Goal: Task Accomplishment & Management: Complete application form

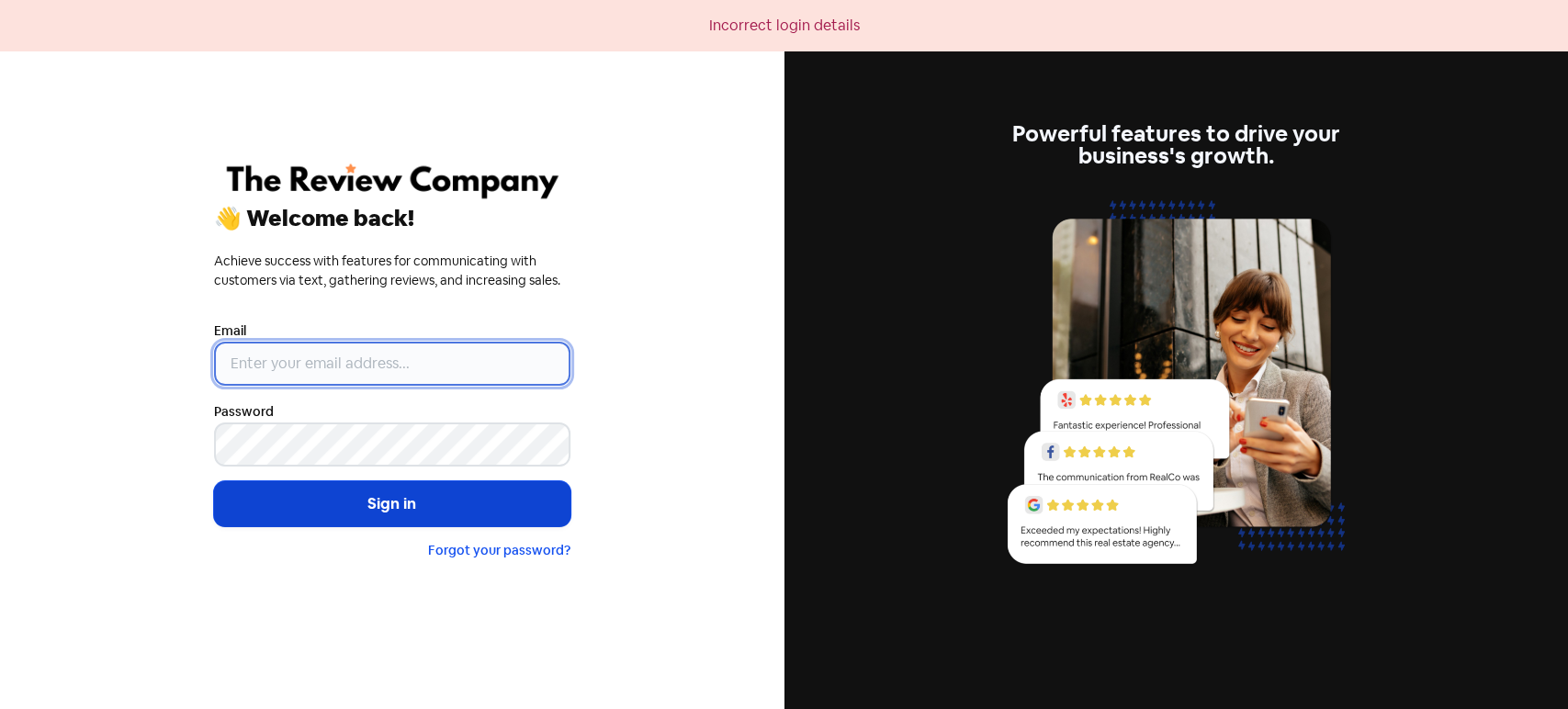
type input "[PERSON_NAME][EMAIL_ADDRESS][DOMAIN_NAME]"
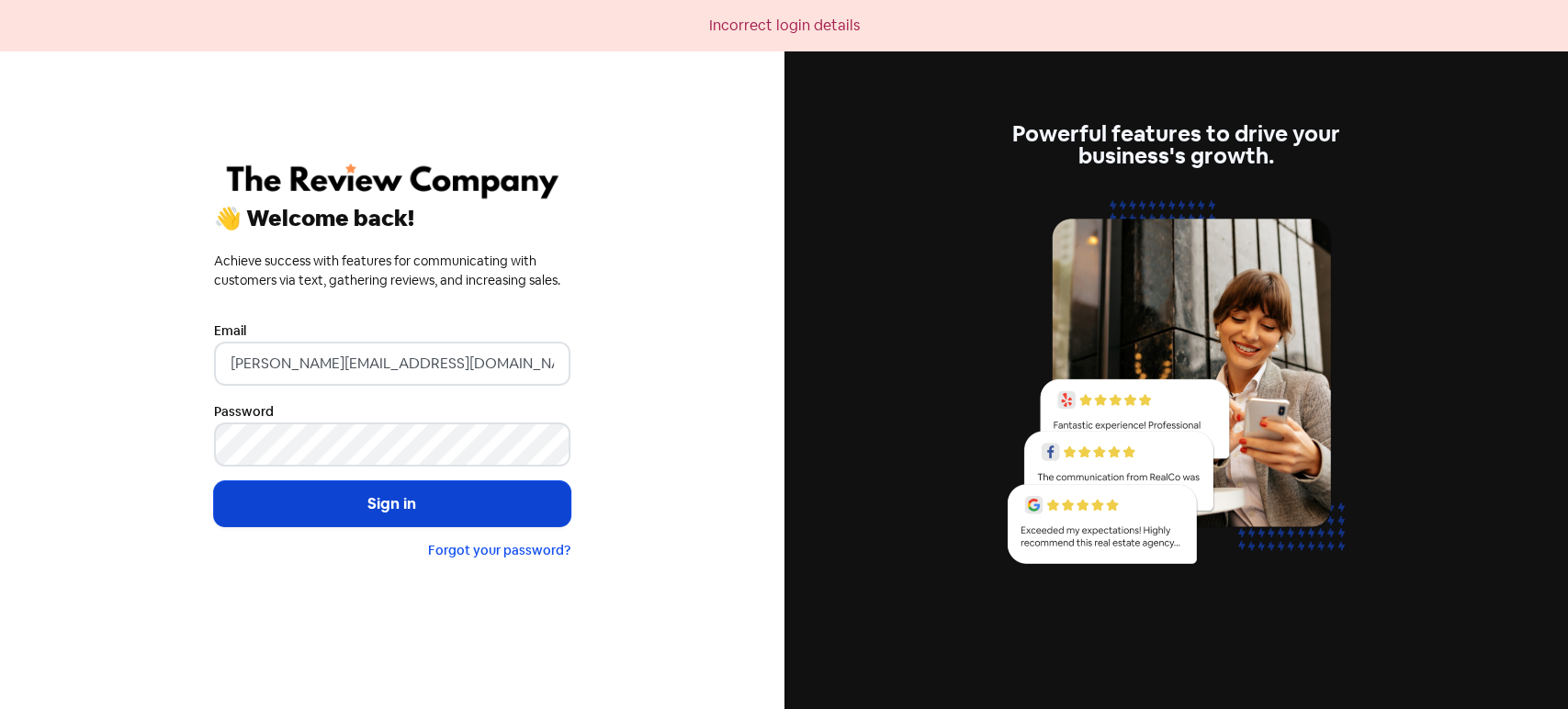
click at [355, 506] on button "Sign in" at bounding box center [392, 504] width 356 height 46
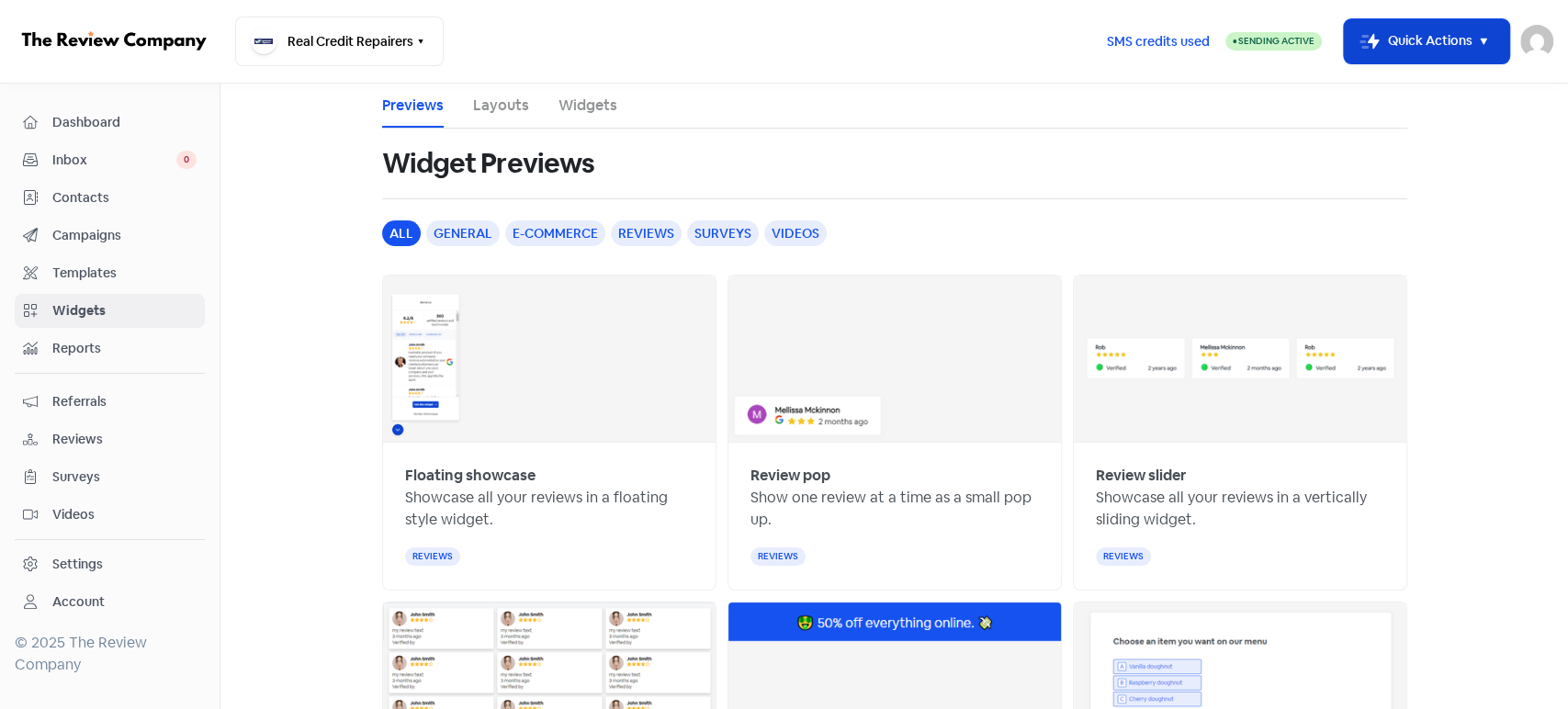
click at [1437, 41] on button "Icon For Thunder-move Quick Actions" at bounding box center [1426, 41] width 165 height 44
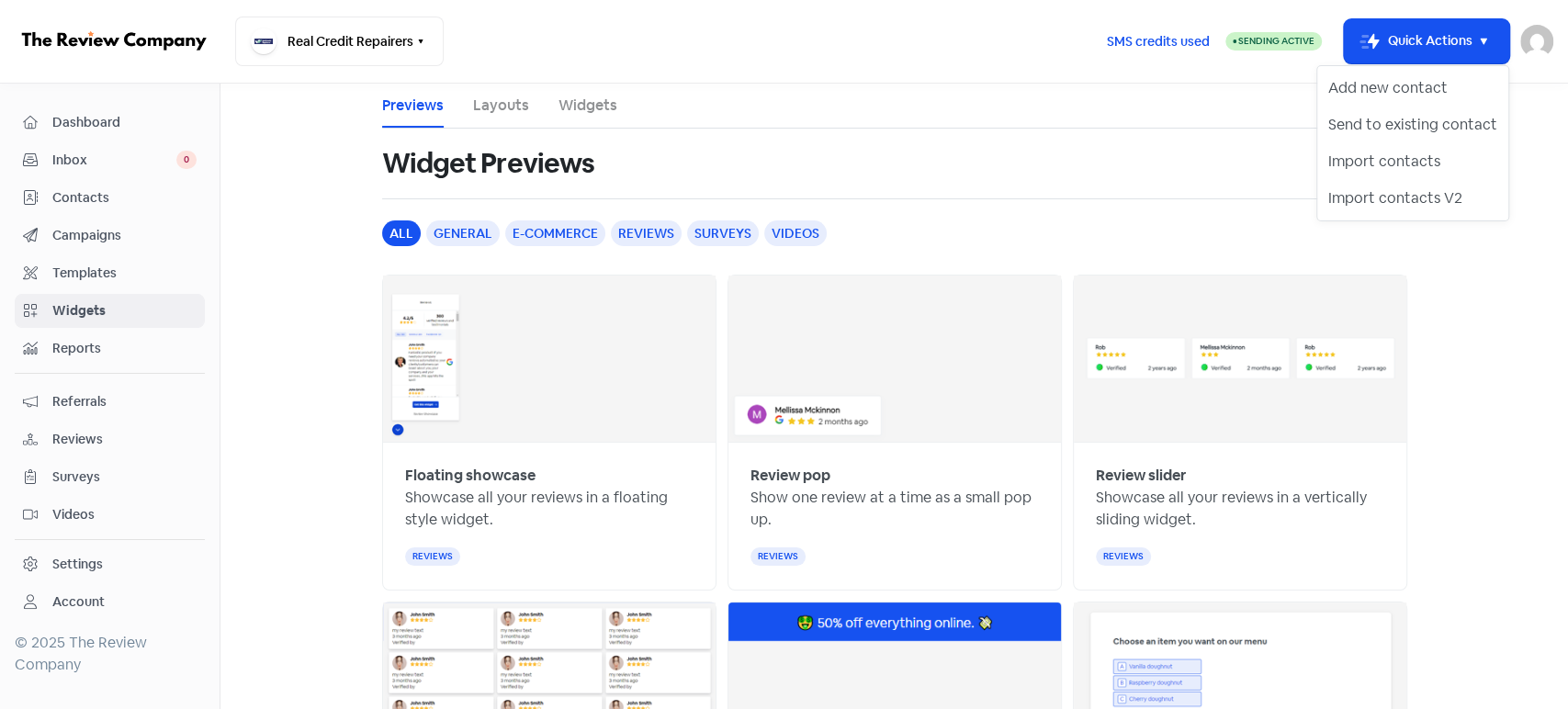
click at [155, 191] on span "Contacts" at bounding box center [124, 199] width 144 height 20
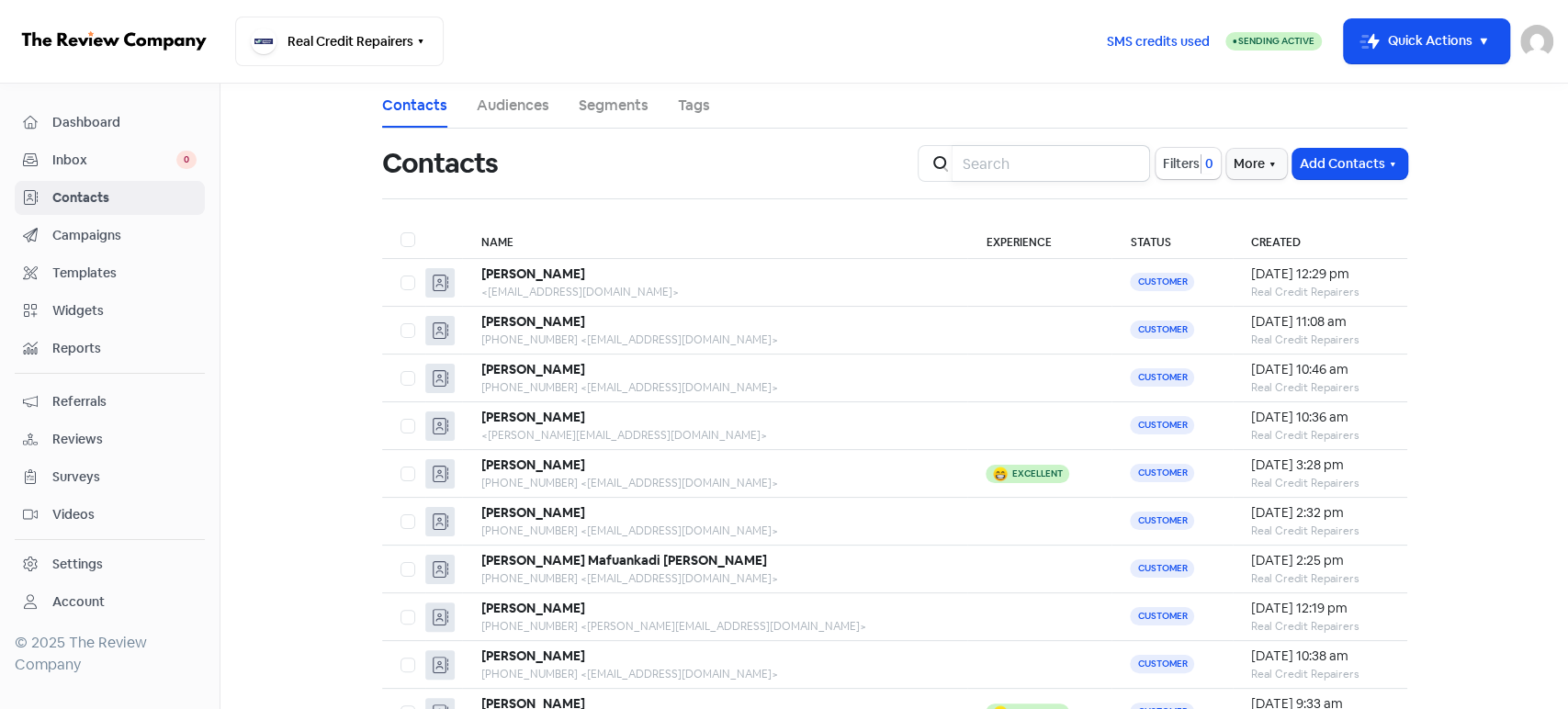
click at [1068, 158] on input "search" at bounding box center [1051, 163] width 199 height 37
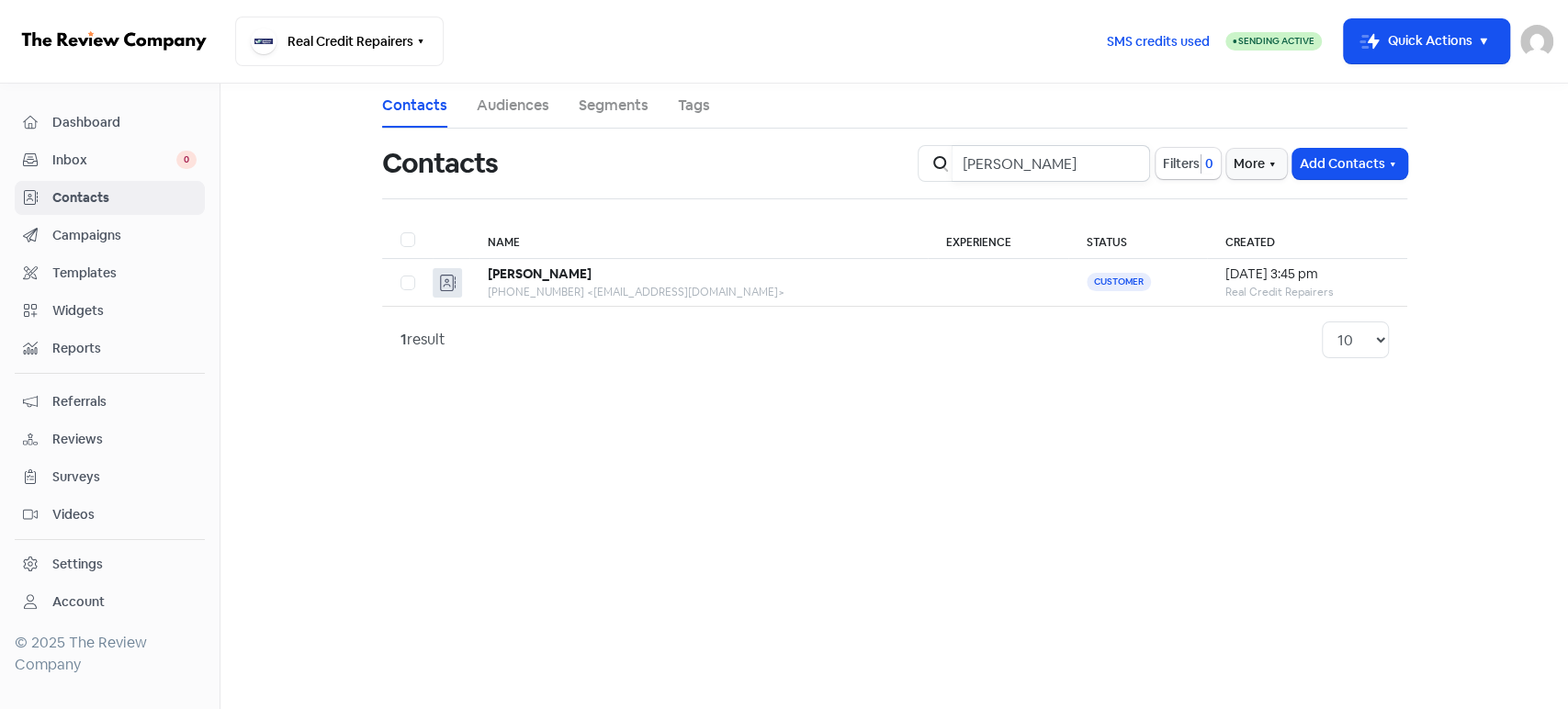
type input "[PERSON_NAME]"
click at [1126, 159] on input "[PERSON_NAME]" at bounding box center [1051, 163] width 199 height 37
type input "[PERSON_NAME]"
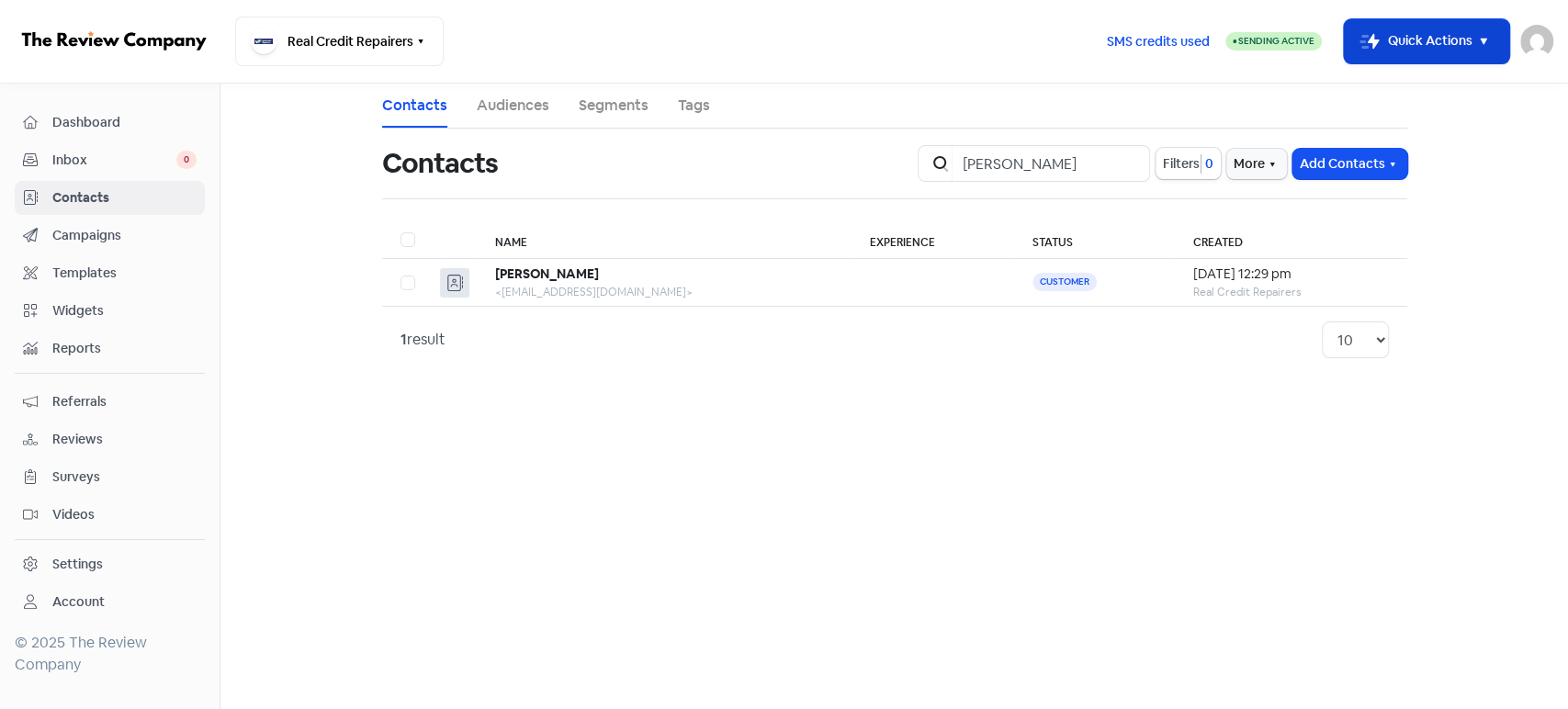
click at [1464, 25] on button "Icon For Thunder-move Quick Actions" at bounding box center [1426, 41] width 165 height 44
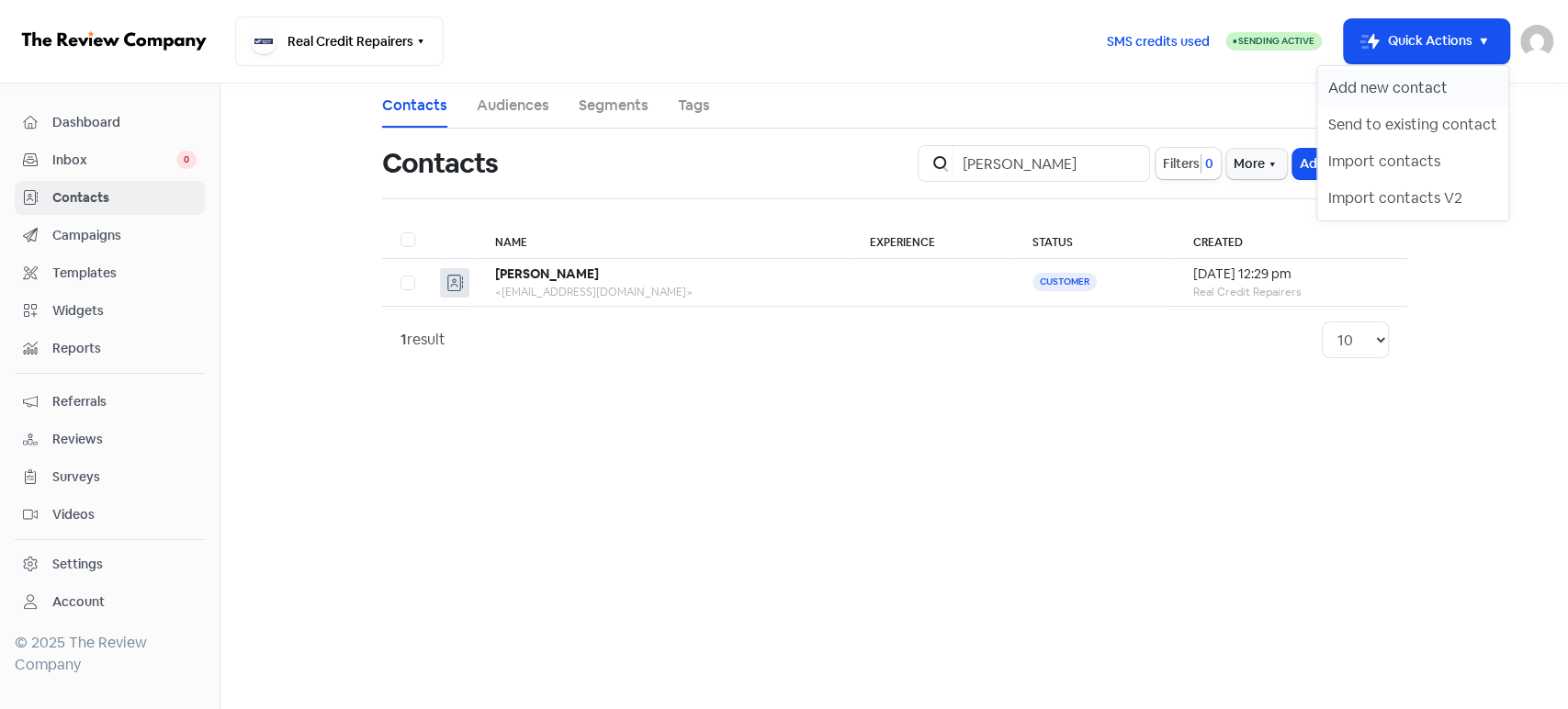
click at [1375, 86] on button "Add new contact" at bounding box center [1412, 88] width 191 height 37
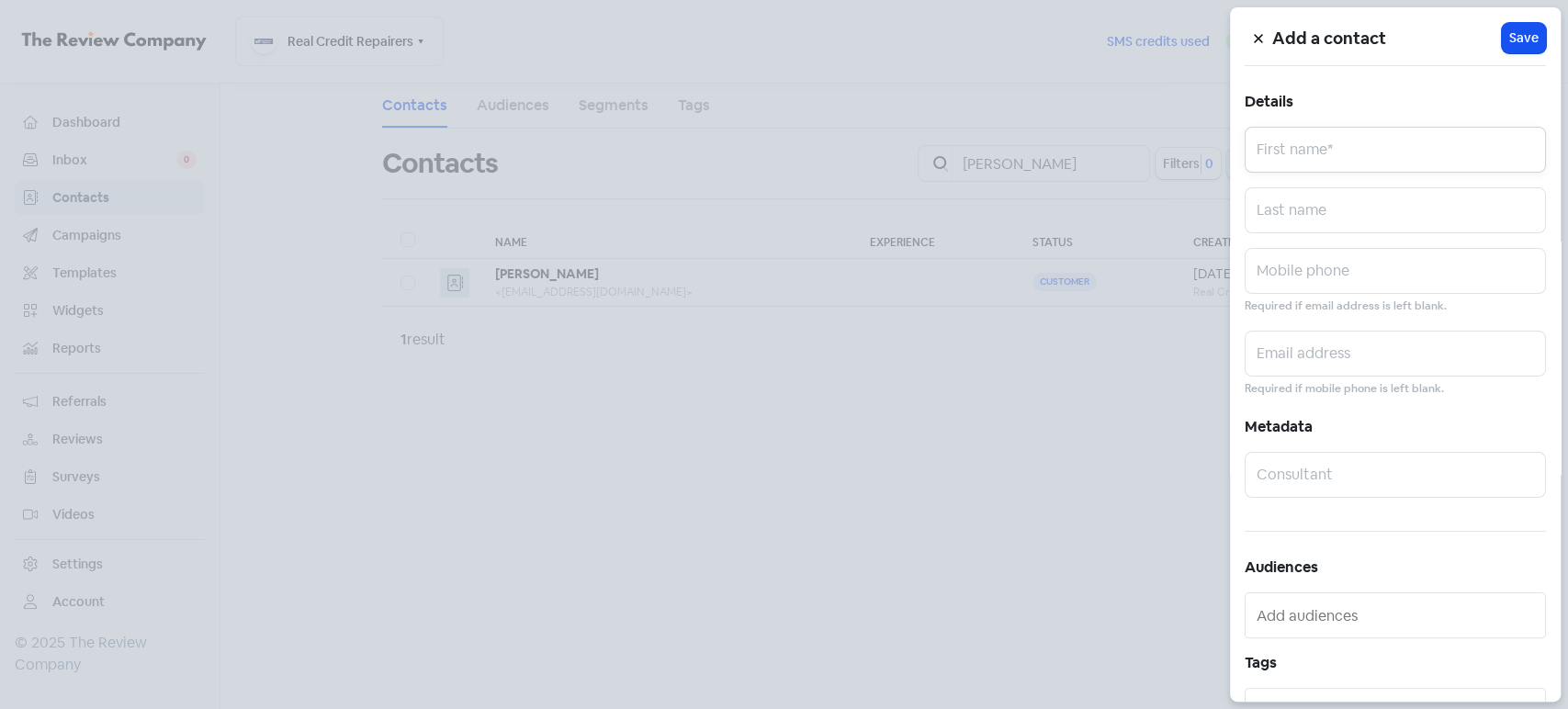
click at [1343, 168] on input "text" at bounding box center [1396, 150] width 301 height 46
paste input "[PERSON_NAME]"
type input "[PERSON_NAME]"
click at [1326, 283] on input "text" at bounding box center [1396, 271] width 301 height 46
paste input "0423623189"
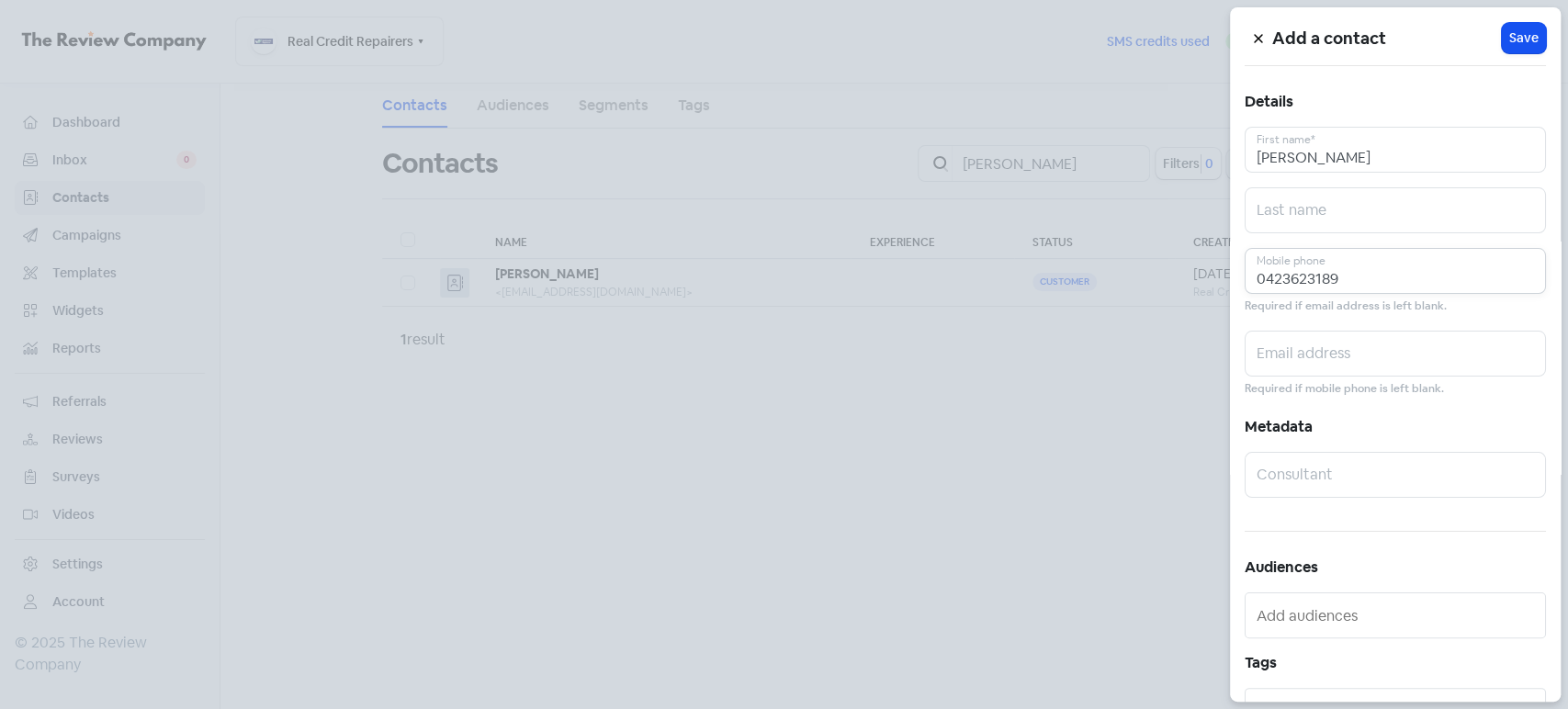
type input "0423623189"
click at [1316, 356] on input "text" at bounding box center [1396, 353] width 301 height 46
paste input "[EMAIL_ADDRESS][DOMAIN_NAME]"
type input "[EMAIL_ADDRESS][DOMAIN_NAME]"
click at [1522, 33] on span "Save" at bounding box center [1524, 38] width 29 height 20
